Goal: Task Accomplishment & Management: Manage account settings

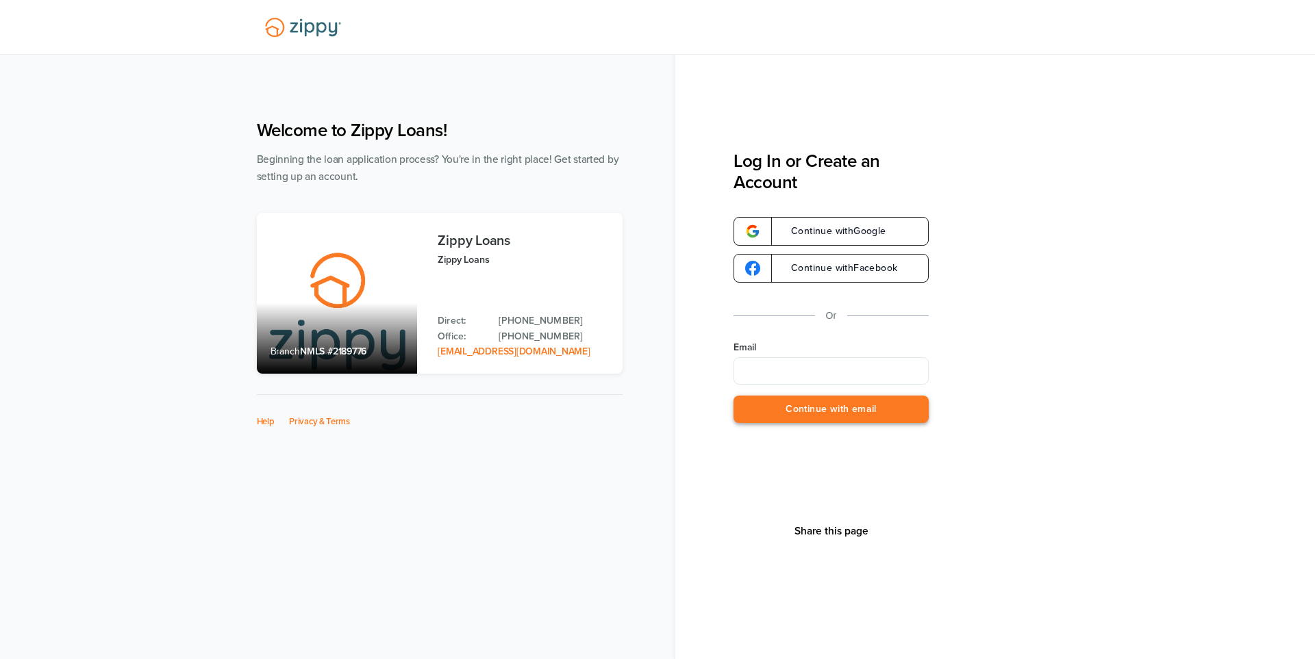
type input "**********"
click at [846, 410] on button "Continue with email" at bounding box center [830, 410] width 195 height 28
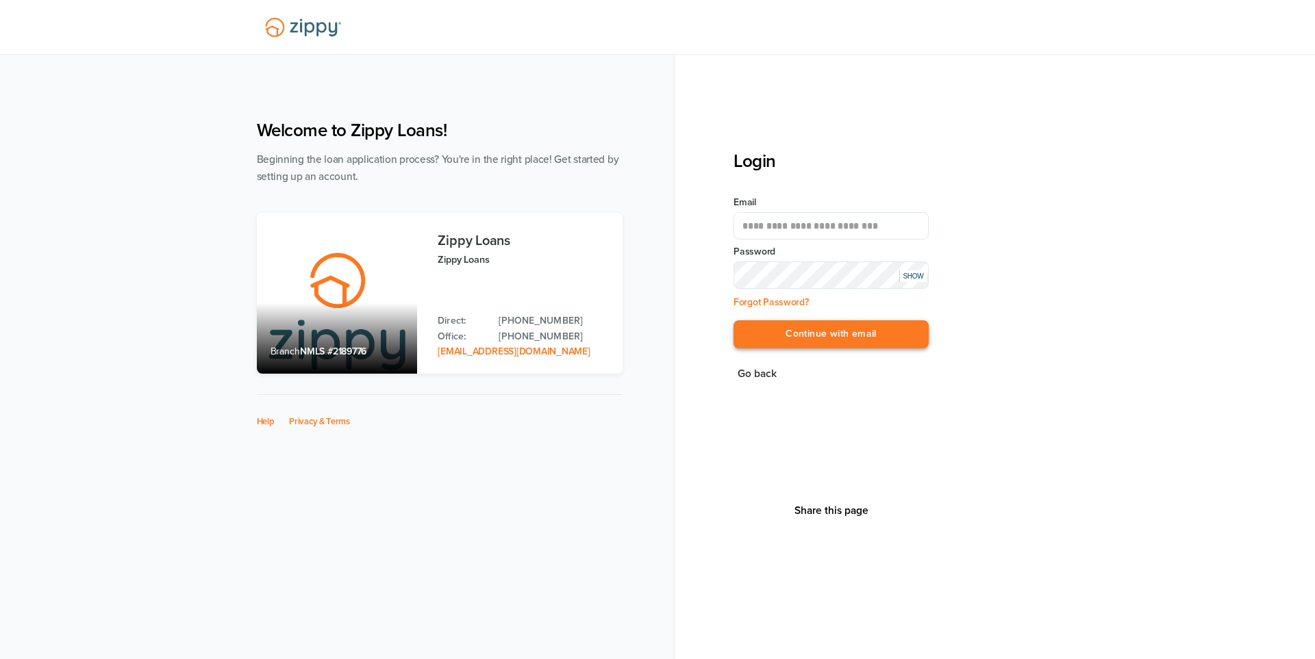
click at [837, 333] on button "Continue with email" at bounding box center [830, 334] width 195 height 28
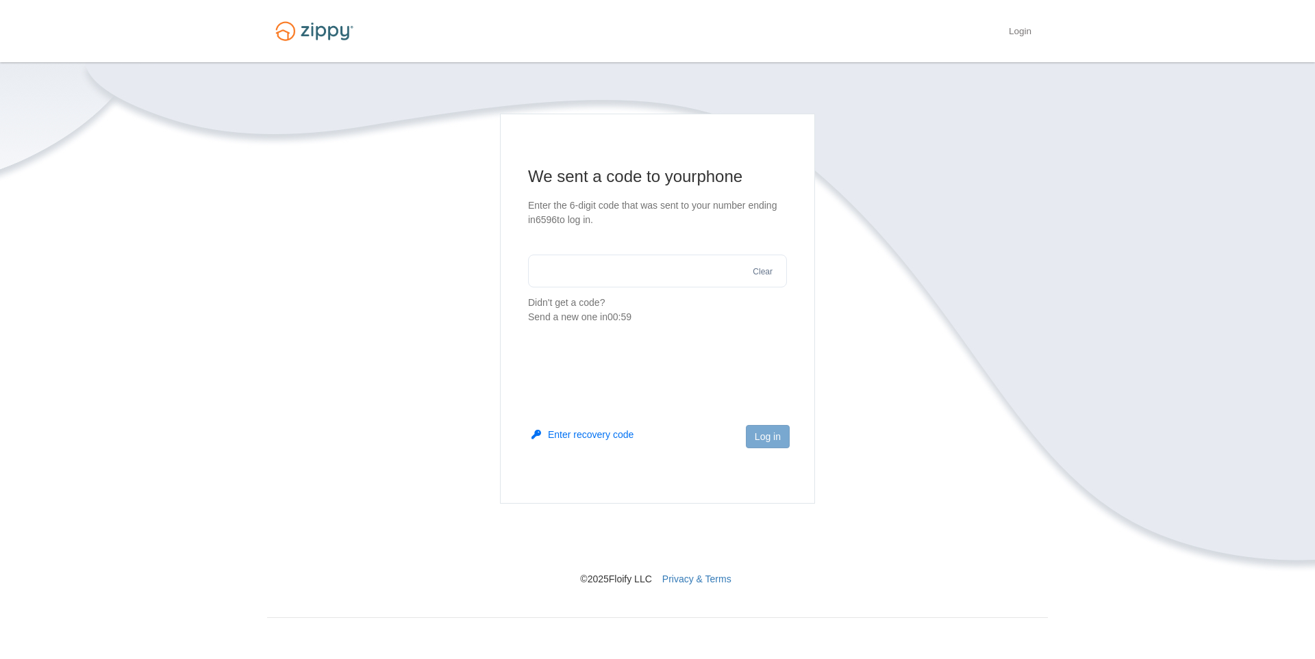
click at [653, 273] on input "text" at bounding box center [657, 271] width 259 height 33
type input "******"
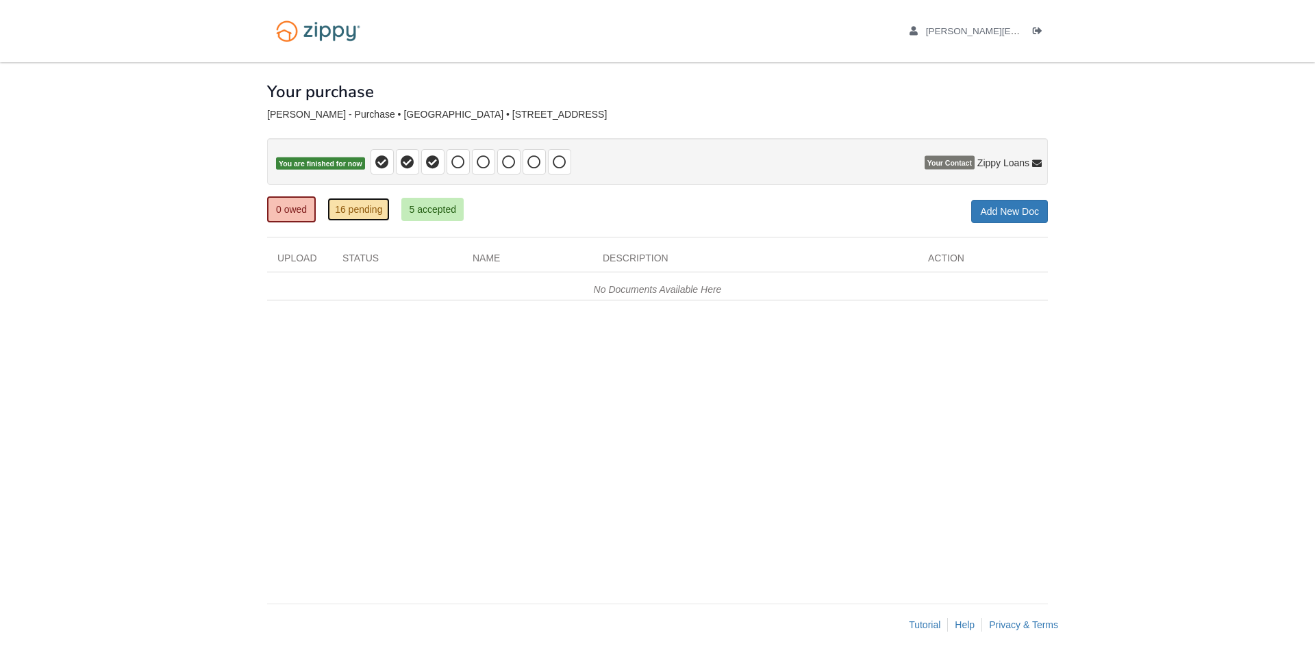
click at [360, 211] on link "16 pending" at bounding box center [358, 209] width 62 height 23
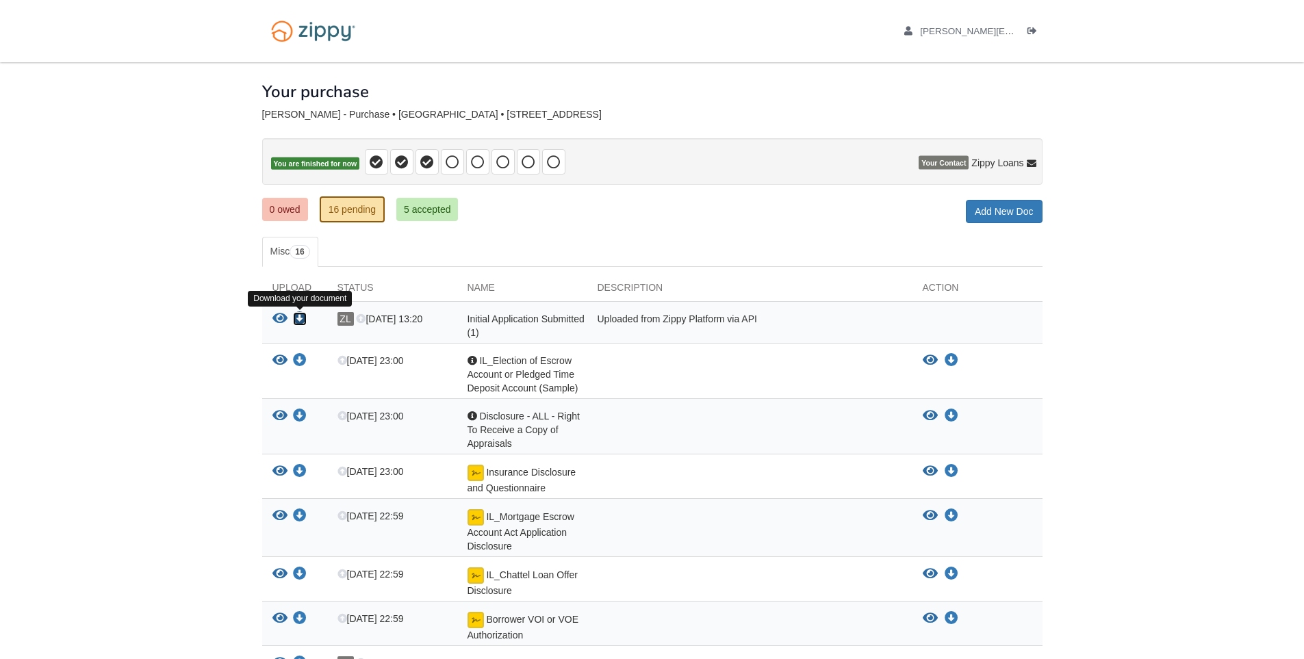
click at [305, 316] on icon "Download Initial Application Submitted (1)" at bounding box center [300, 319] width 14 height 14
click at [303, 359] on icon "Download IL_Election of Escrow Account or Pledged Time Deposit Account (Sample)" at bounding box center [300, 361] width 14 height 14
drag, startPoint x: 305, startPoint y: 412, endPoint x: 301, endPoint y: 429, distance: 16.9
click at [305, 412] on icon "Download Disclosure - ALL - Right To Receive a Copy of Appraisals" at bounding box center [300, 416] width 14 height 14
click at [300, 474] on icon "Download Insurance Disclosure and Questionnaire" at bounding box center [300, 472] width 14 height 14
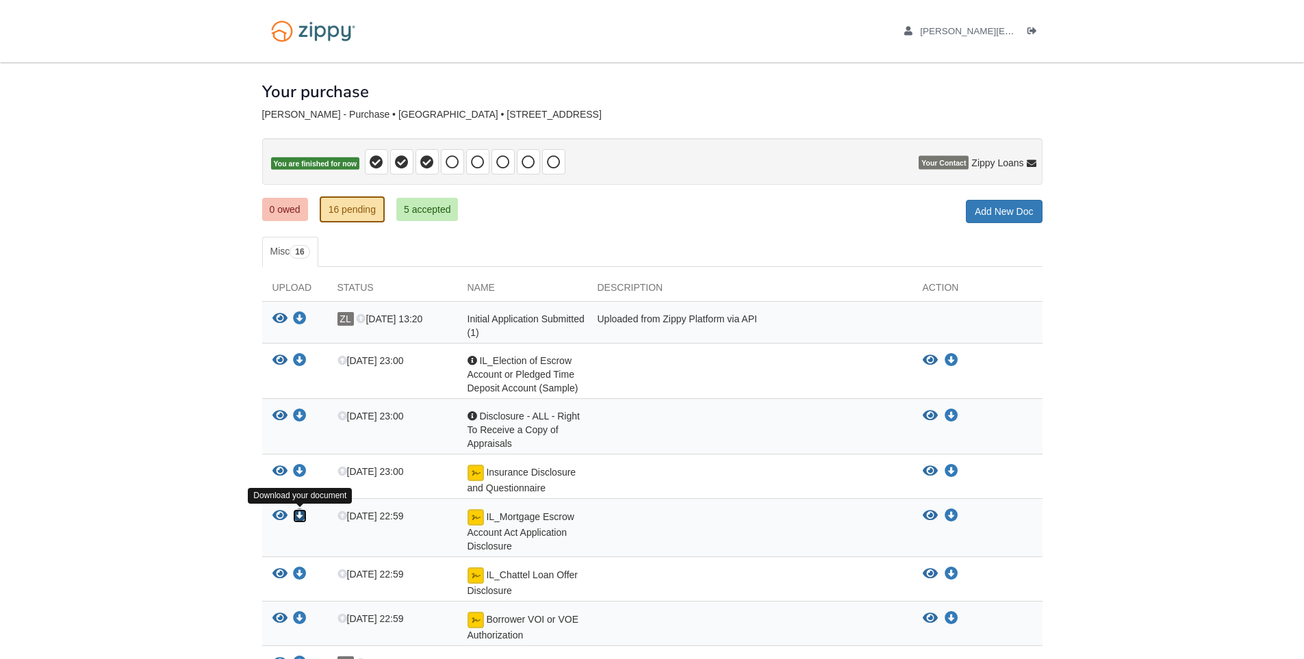
click at [298, 518] on icon "Download IL_Mortgage Escrow Account Act Application Disclosure" at bounding box center [300, 516] width 14 height 14
click at [303, 572] on icon "Download IL_Chattel Loan Offer Disclosure" at bounding box center [300, 575] width 14 height 14
click at [301, 616] on icon "Download Borrower VOI or VOE Authorization" at bounding box center [300, 619] width 14 height 14
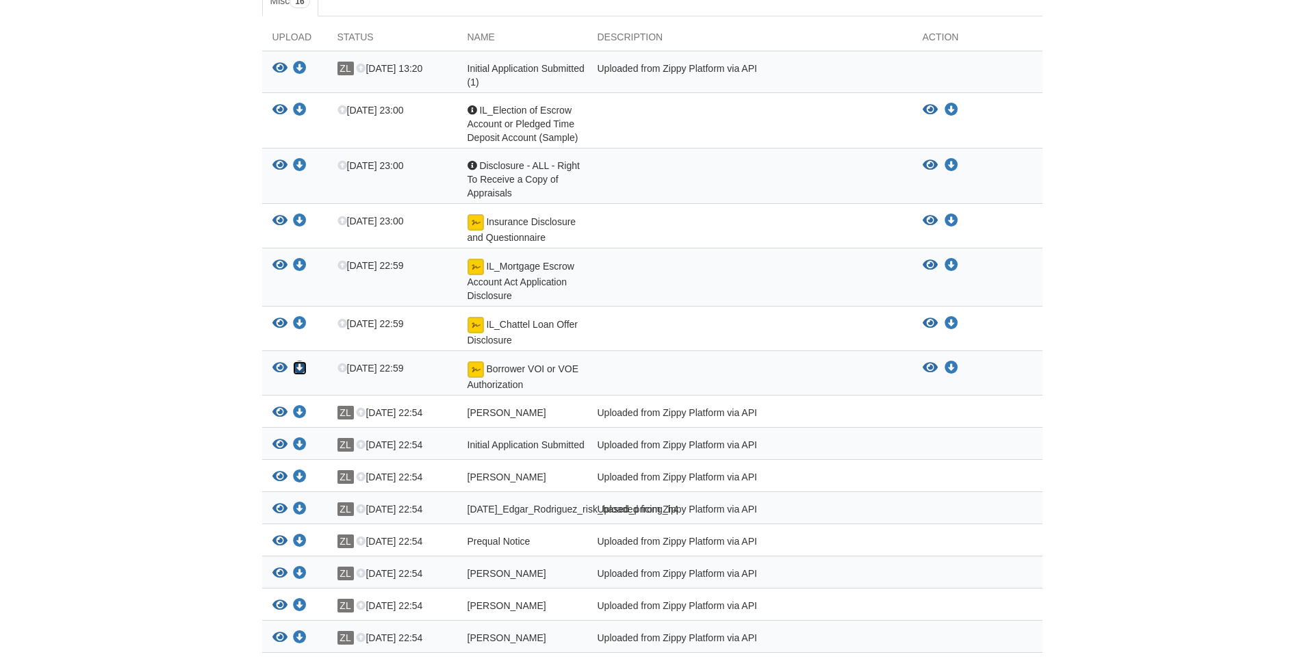
scroll to position [342, 0]
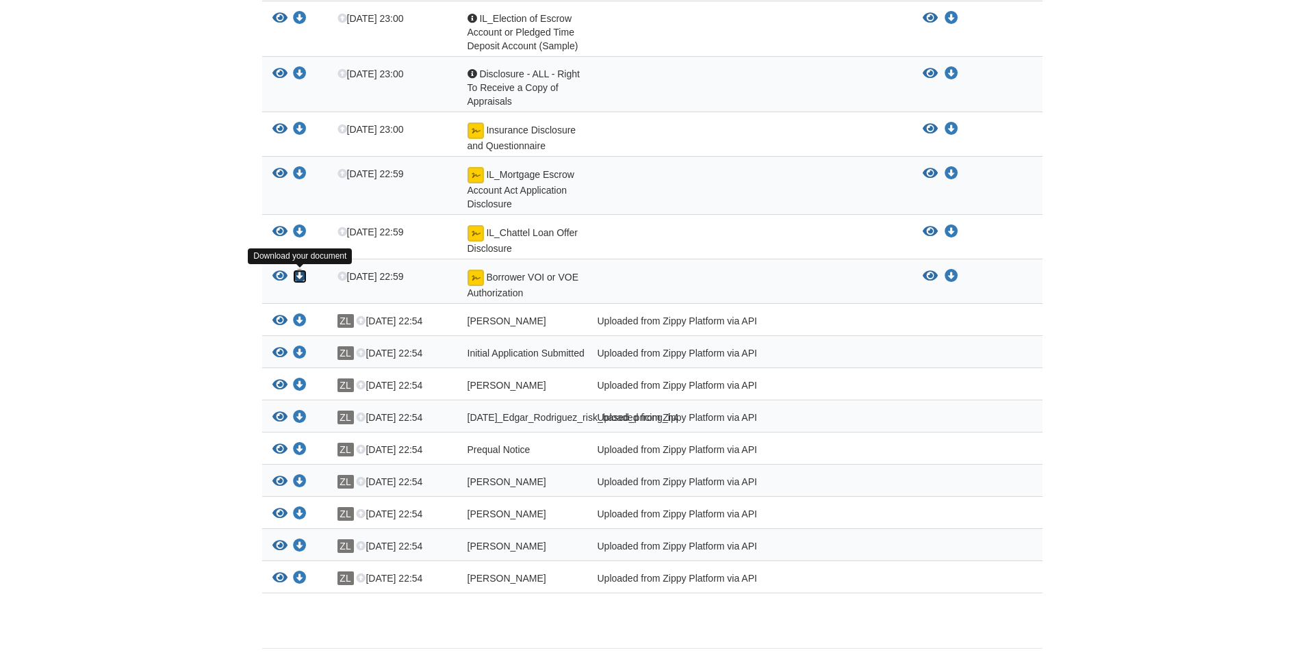
click at [298, 273] on icon "Download Borrower VOI or VOE Authorization" at bounding box center [300, 277] width 14 height 14
click at [305, 350] on icon "Download Initial Application Submitted" at bounding box center [300, 353] width 14 height 14
click at [301, 385] on icon "Download Edgar_Rodriguez_sms_consent" at bounding box center [300, 386] width 14 height 14
click at [296, 414] on icon "Download 08-20-2025_Edgar_Rodriguez_risk_based_pricing_h4" at bounding box center [300, 418] width 14 height 14
click at [303, 457] on icon "Download Prequal Notice" at bounding box center [300, 450] width 14 height 14
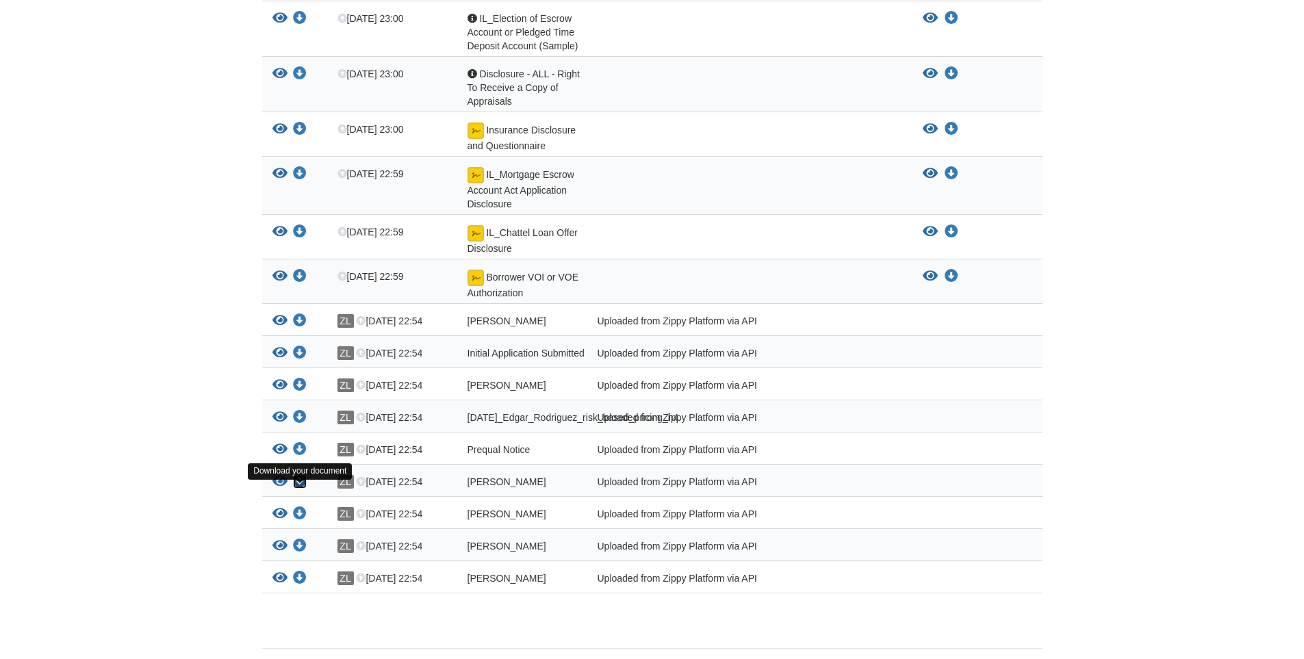
click at [293, 489] on icon "Download Edgar_Rodriguez_esign_consent" at bounding box center [300, 482] width 14 height 14
click at [301, 521] on icon "Download Edgar_Rodriguez_terms_of_use" at bounding box center [300, 514] width 14 height 14
click at [301, 553] on icon "Download Edgar_Rodriguez_credit_authorization" at bounding box center [300, 547] width 14 height 14
click at [298, 585] on icon "Download Edgar_Rodriguez_true_and_correct_consent" at bounding box center [300, 579] width 14 height 14
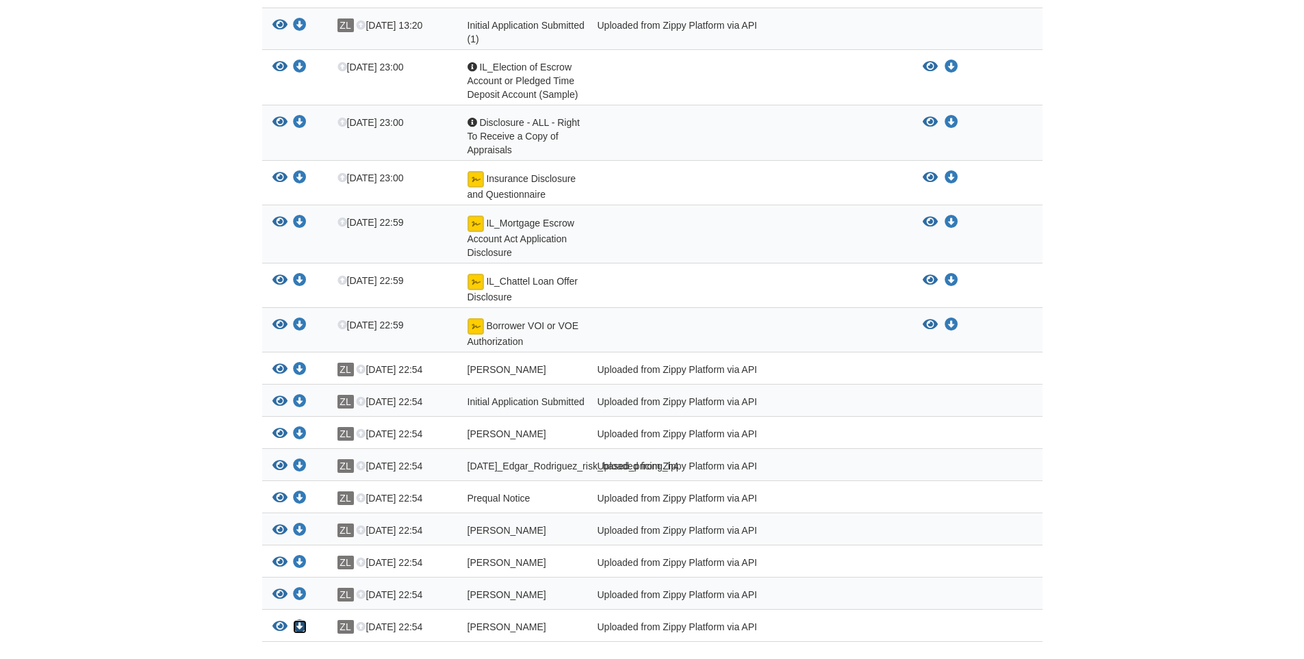
scroll to position [0, 0]
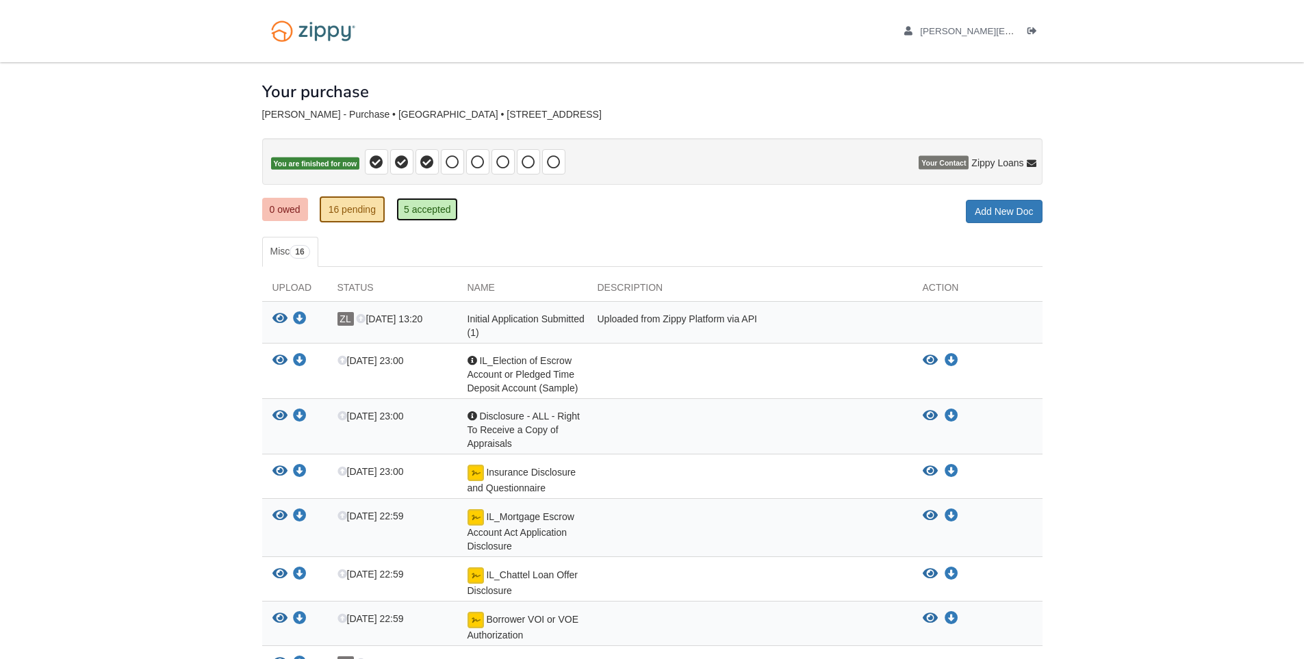
click at [427, 213] on link "5 accepted" at bounding box center [427, 209] width 62 height 23
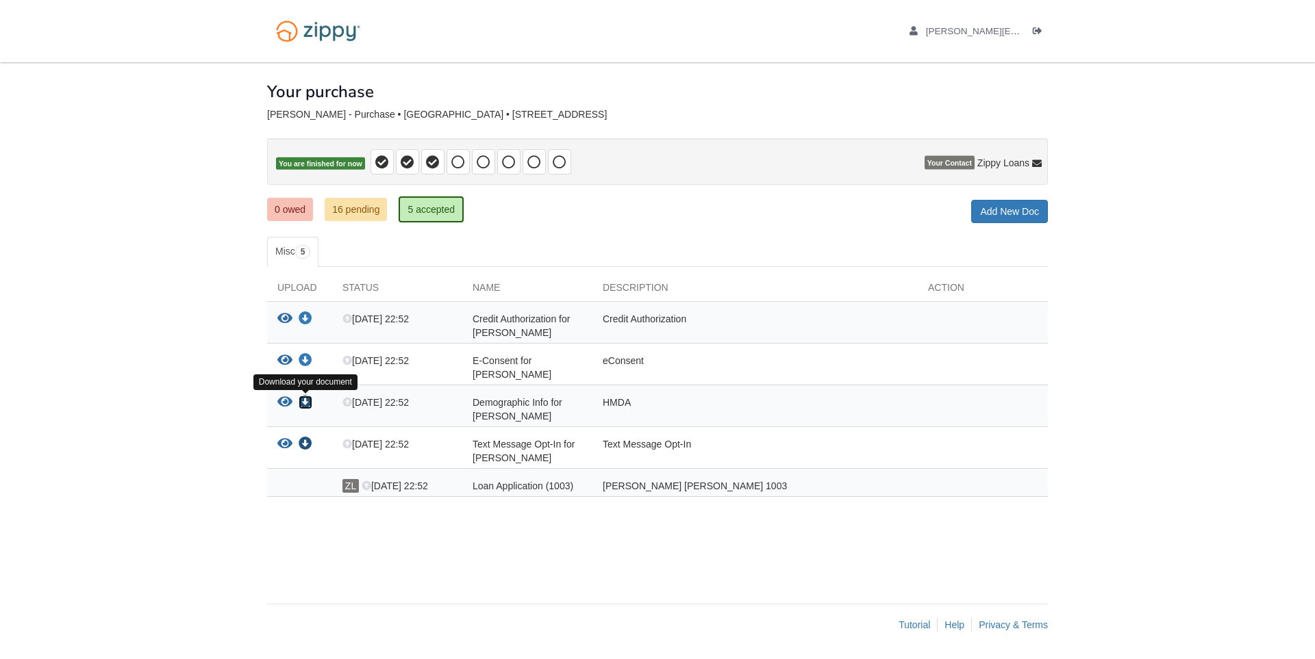
click at [303, 403] on icon "Download Demographic Info for Edgar Rodriguez" at bounding box center [306, 403] width 14 height 14
click at [309, 443] on icon "Download Text Message Opt-In for Edgar Rodriguez" at bounding box center [306, 445] width 14 height 14
click at [1098, 376] on body "rodriguez.edgar517@gmail.com Logout" at bounding box center [657, 329] width 1315 height 659
